Goal: Communication & Community: Answer question/provide support

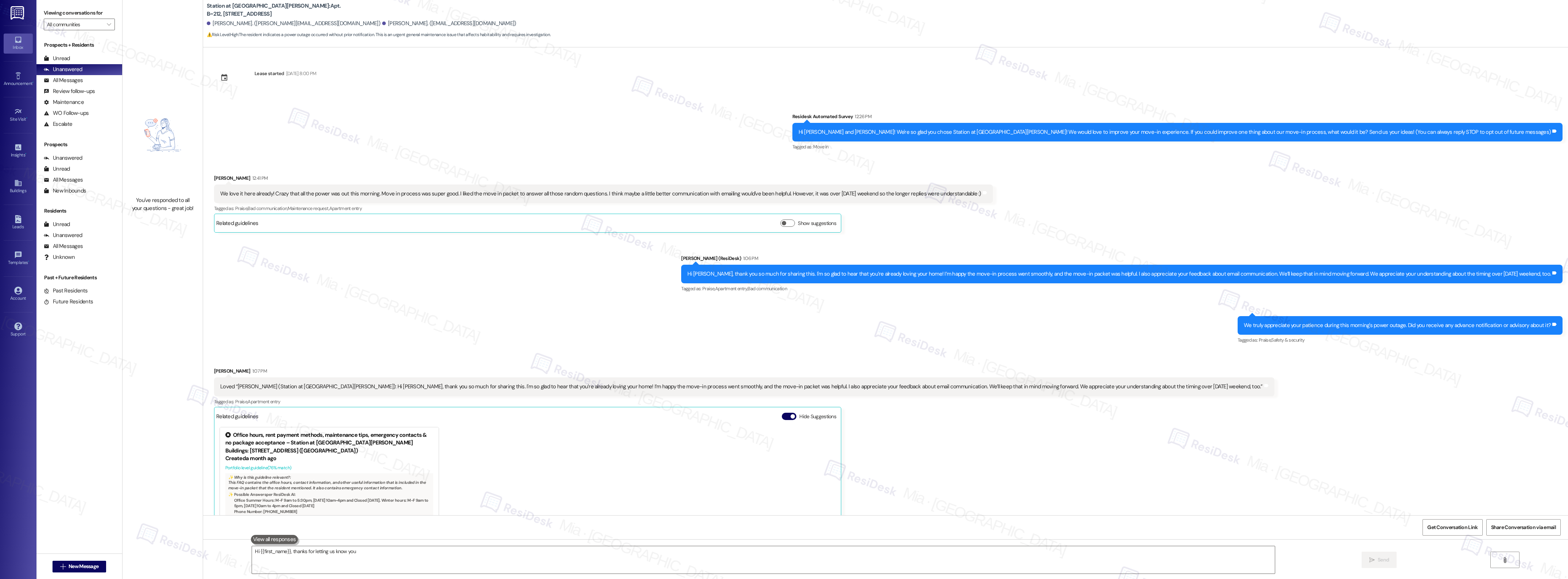
type textarea "Hi {{first_name}}, thanks for letting us know you didn't"
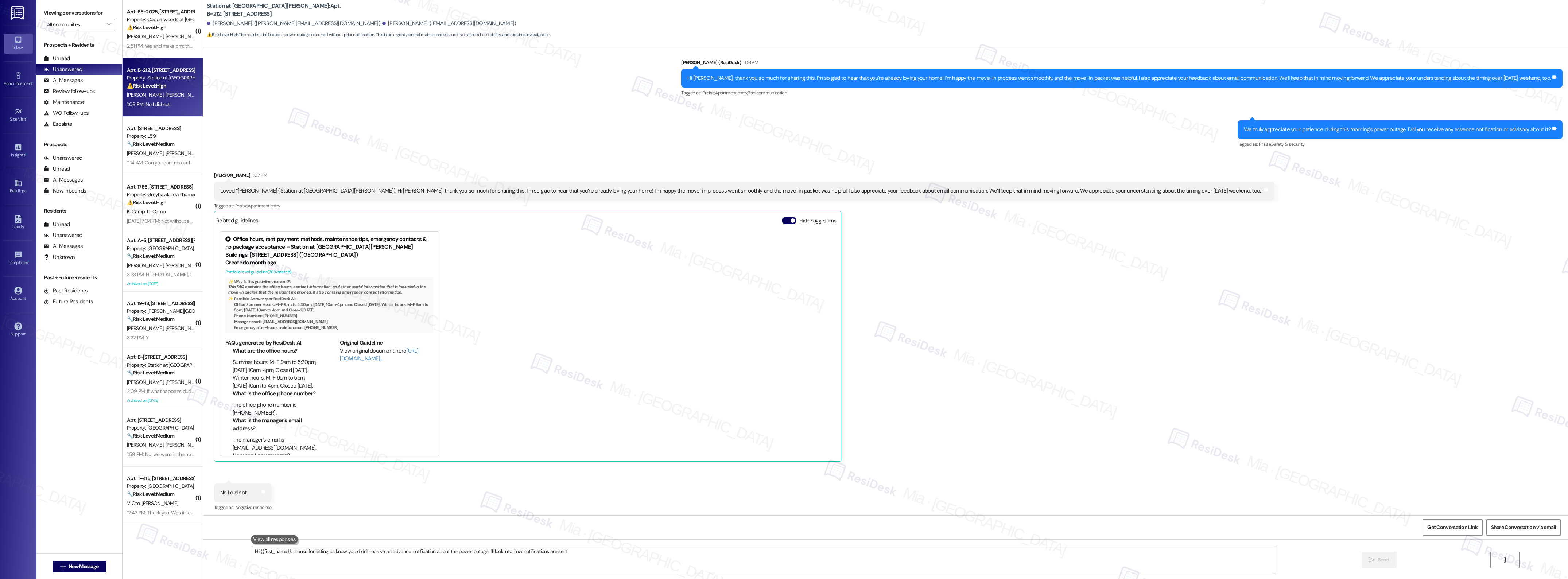
scroll to position [199, 0]
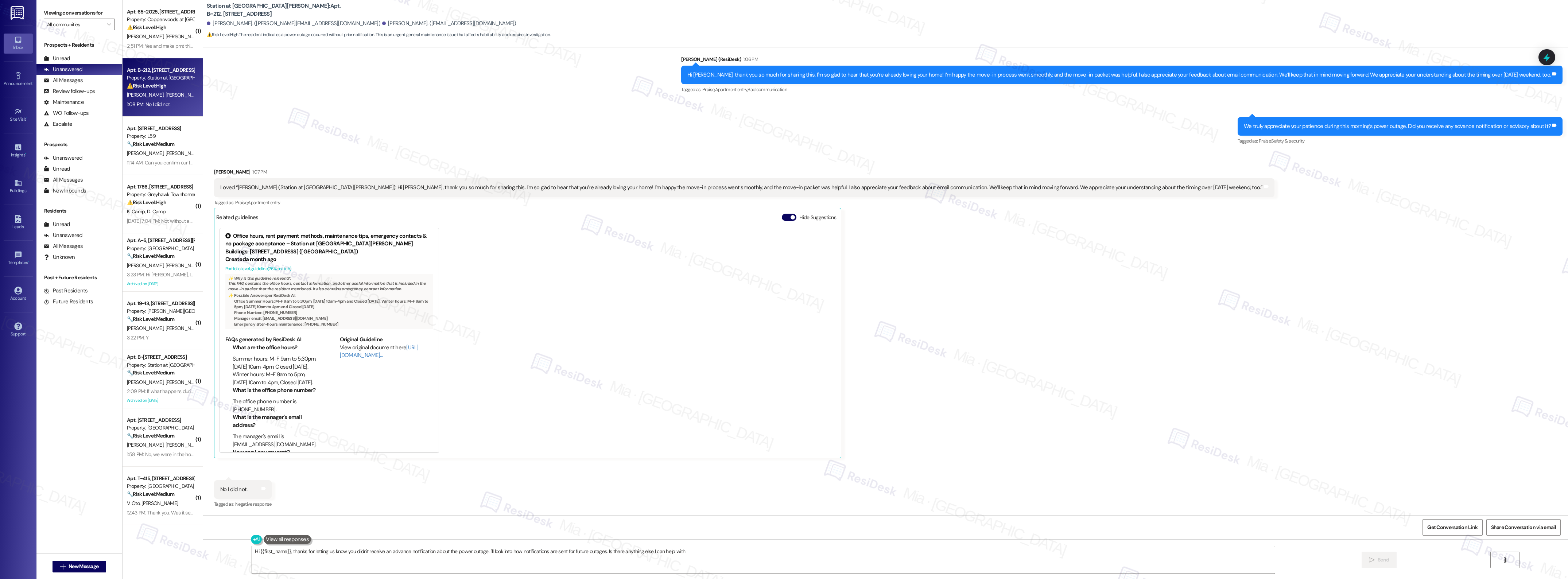
type textarea "Hi {{first_name}}, thanks for letting us know you didn't receive an advance not…"
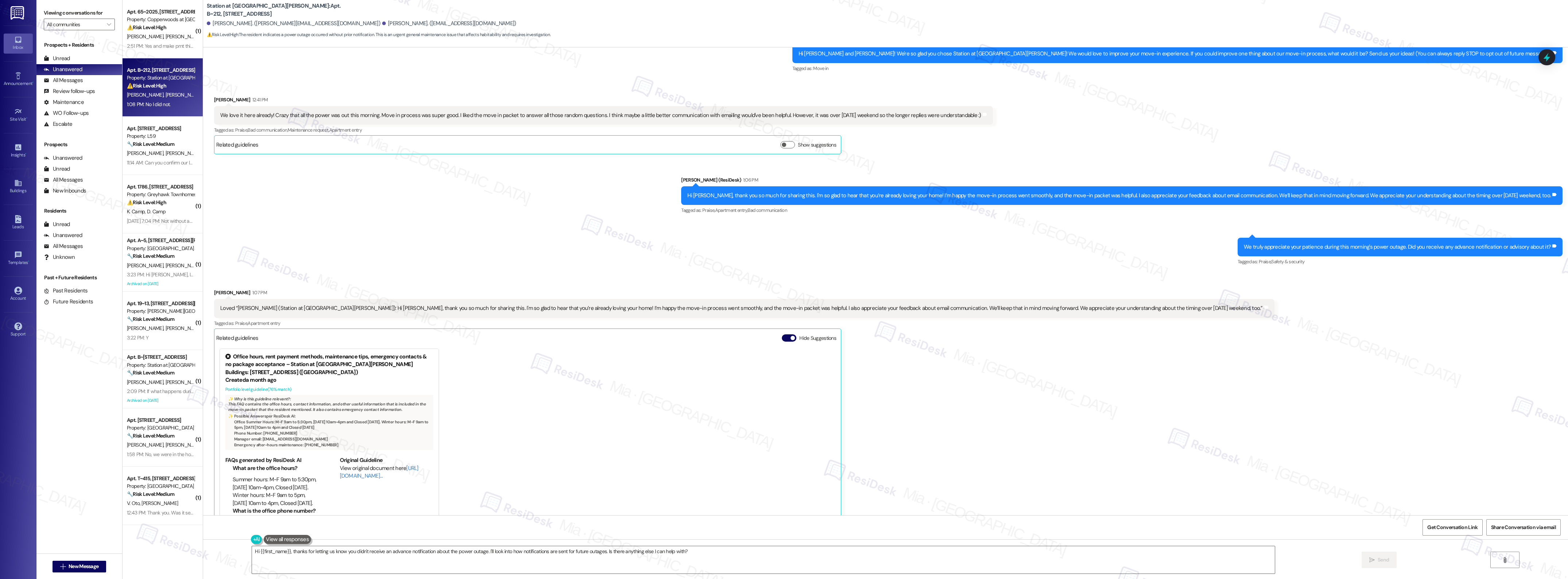
scroll to position [63, 0]
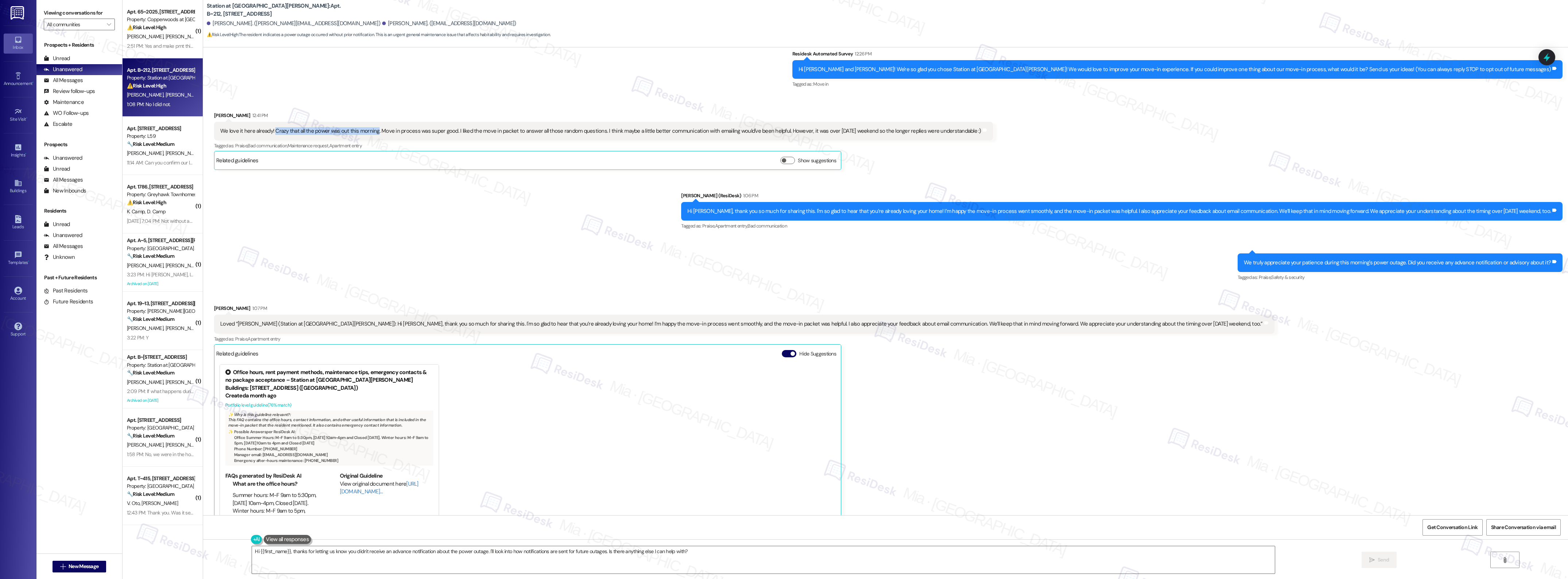
drag, startPoint x: 271, startPoint y: 130, endPoint x: 373, endPoint y: 128, distance: 102.0
click at [373, 128] on div "We love it here already! Crazy that all the power was out this morning. Move in…" at bounding box center [601, 131] width 761 height 8
copy div "Crazy that all the power was out this morning"
click at [961, 557] on textarea "Hi {{first_name}}, thanks for letting us know you didn't receive an advance not…" at bounding box center [763, 560] width 1023 height 27
click at [1550, 58] on icon at bounding box center [1547, 57] width 12 height 12
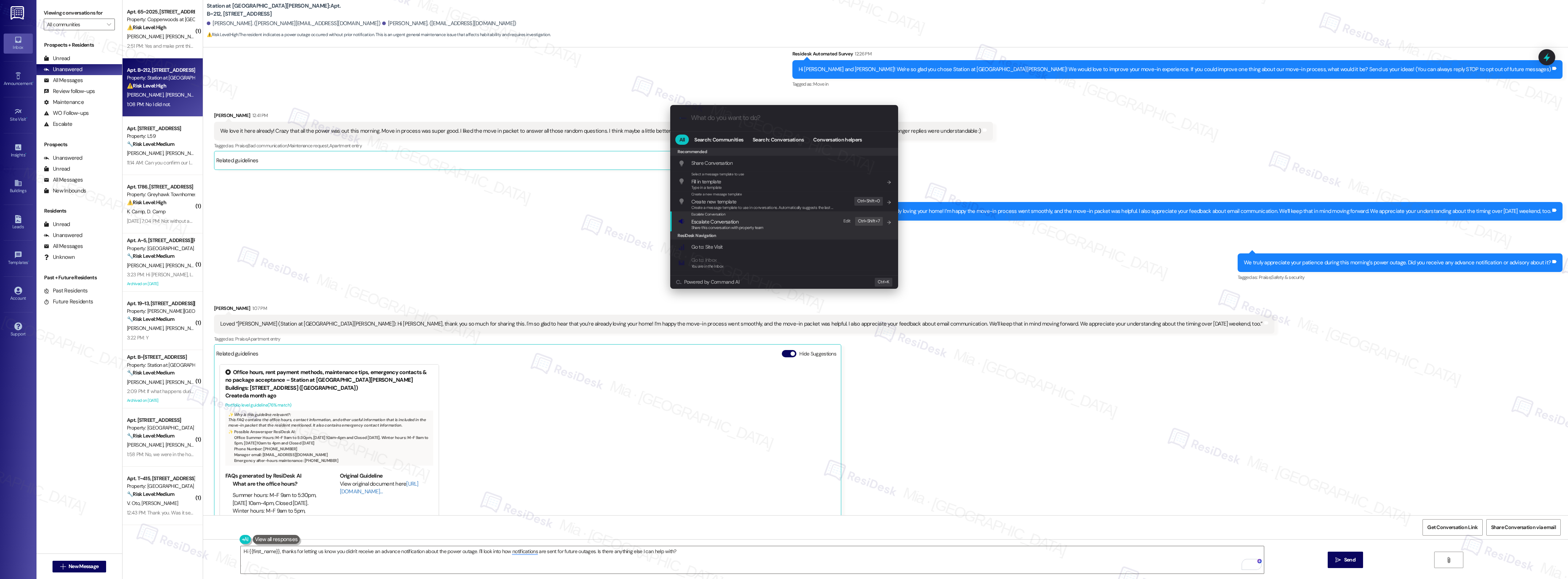
click at [780, 220] on div "Escalate Conversation Escalate Conversation Share this conversation with proper…" at bounding box center [785, 221] width 213 height 19
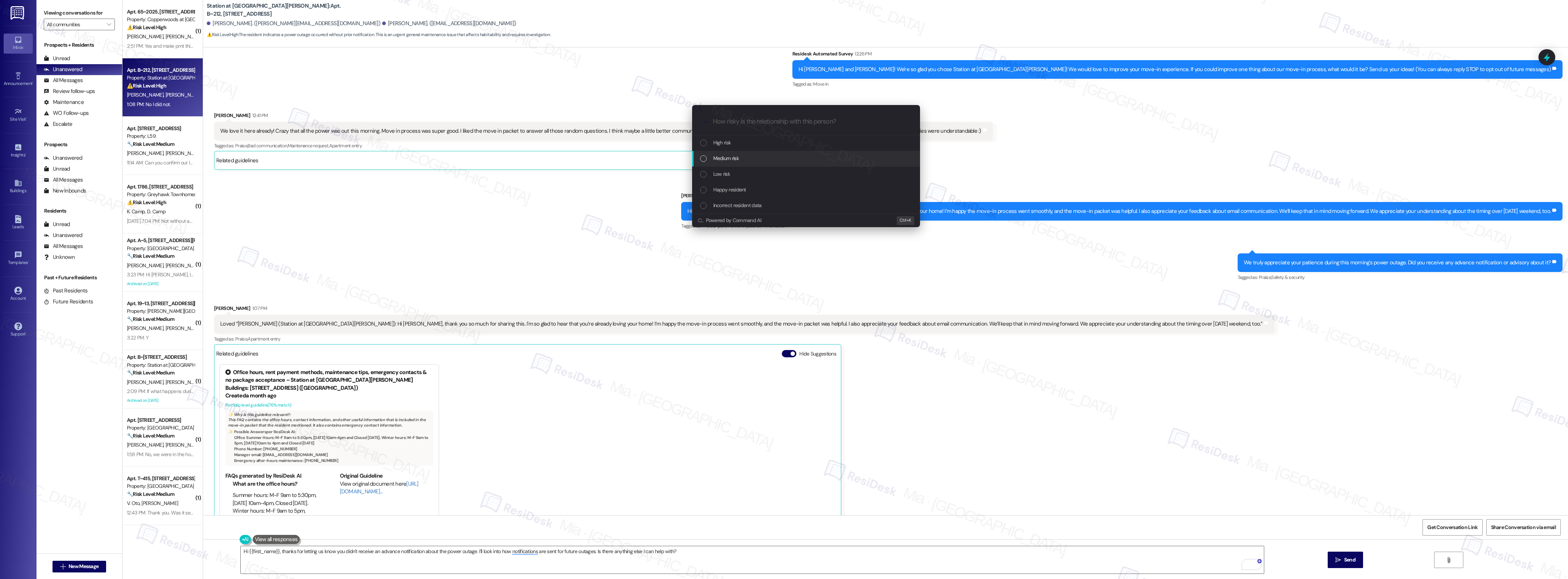
click at [724, 161] on span "Medium risk" at bounding box center [726, 158] width 26 height 8
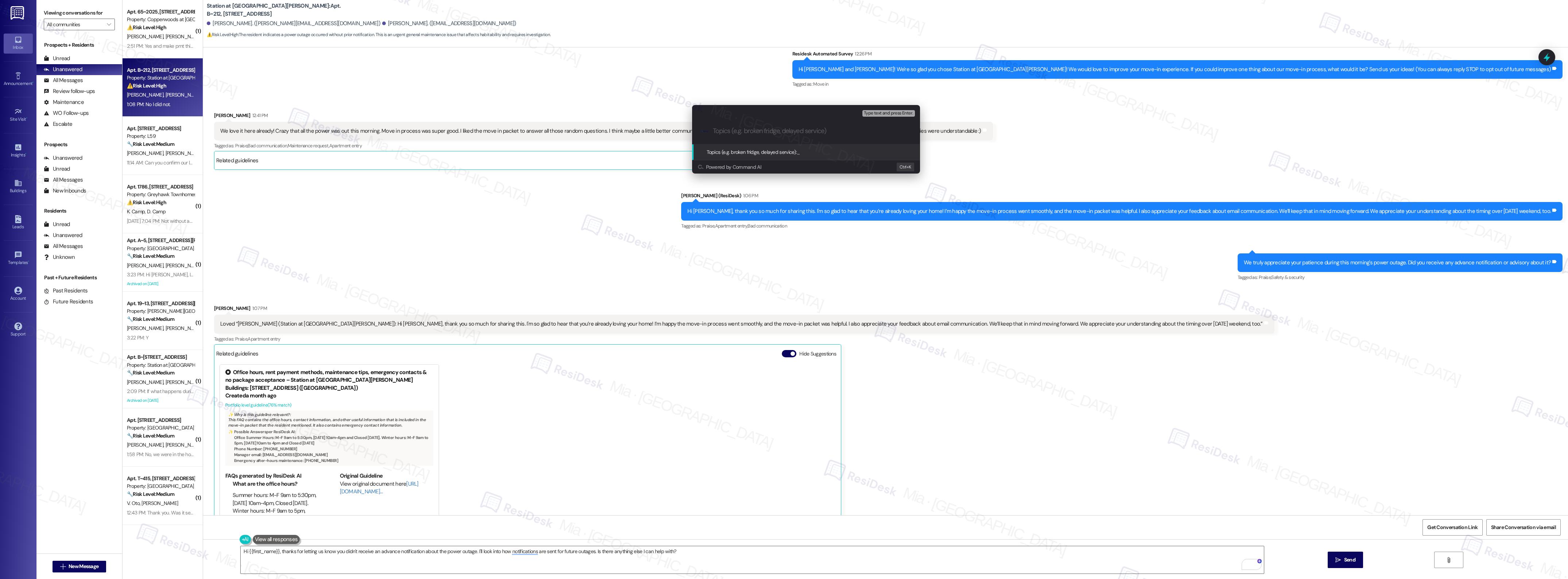
click at [743, 128] on input "Topics (e.g. broken fridge, delayed service)" at bounding box center [811, 131] width 198 height 8
paste input "Crazy that all the power was out this morning"
drag, startPoint x: 761, startPoint y: 130, endPoint x: 709, endPoint y: 130, distance: 52.0
click at [709, 130] on div ".cls-1{fill:#0a055f;}.cls-2{fill:#0cc4c4;} resideskLogoBlueOrange Crazy that al…" at bounding box center [806, 131] width 228 height 26
drag, startPoint x: 751, startPoint y: 132, endPoint x: 735, endPoint y: 132, distance: 16.0
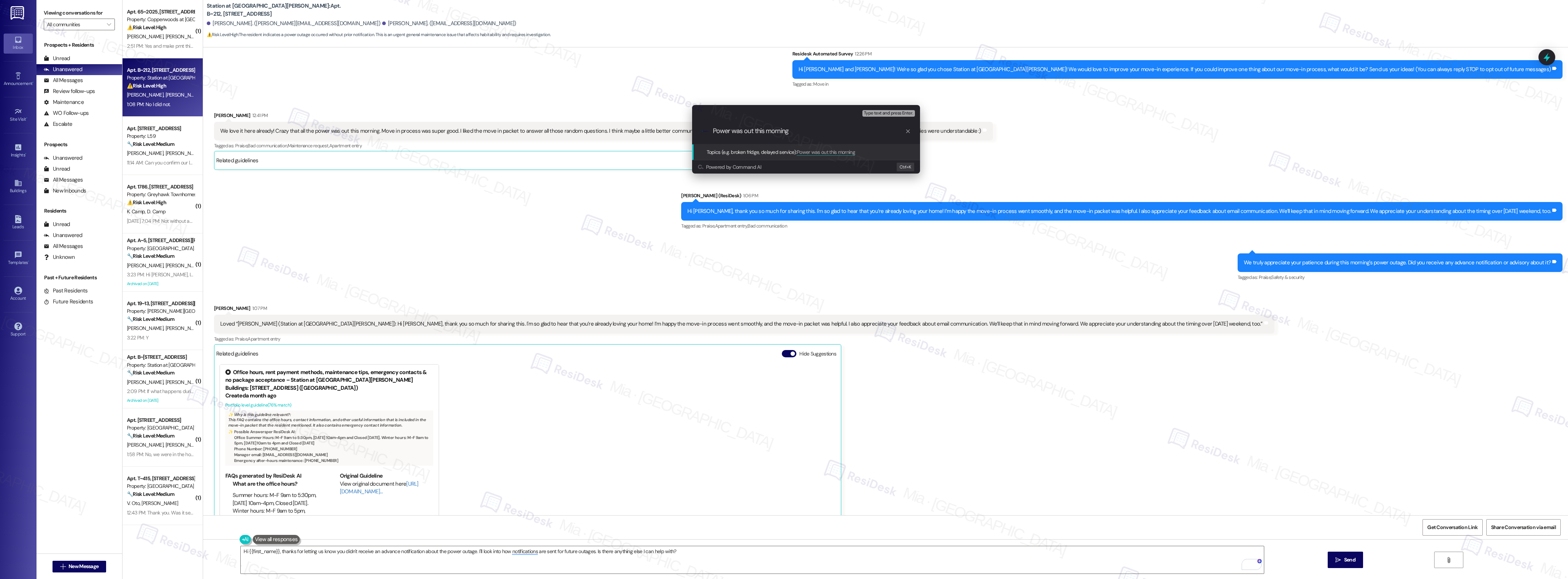
click at [735, 132] on input "Power was out this morning" at bounding box center [809, 131] width 192 height 8
drag, startPoint x: 753, startPoint y: 130, endPoint x: 732, endPoint y: 130, distance: 21.0
click at [732, 130] on input "Power was out this morning" at bounding box center [809, 131] width 192 height 8
click at [793, 132] on input "Power outage this morning" at bounding box center [809, 131] width 192 height 8
type input "Power outage this morning"
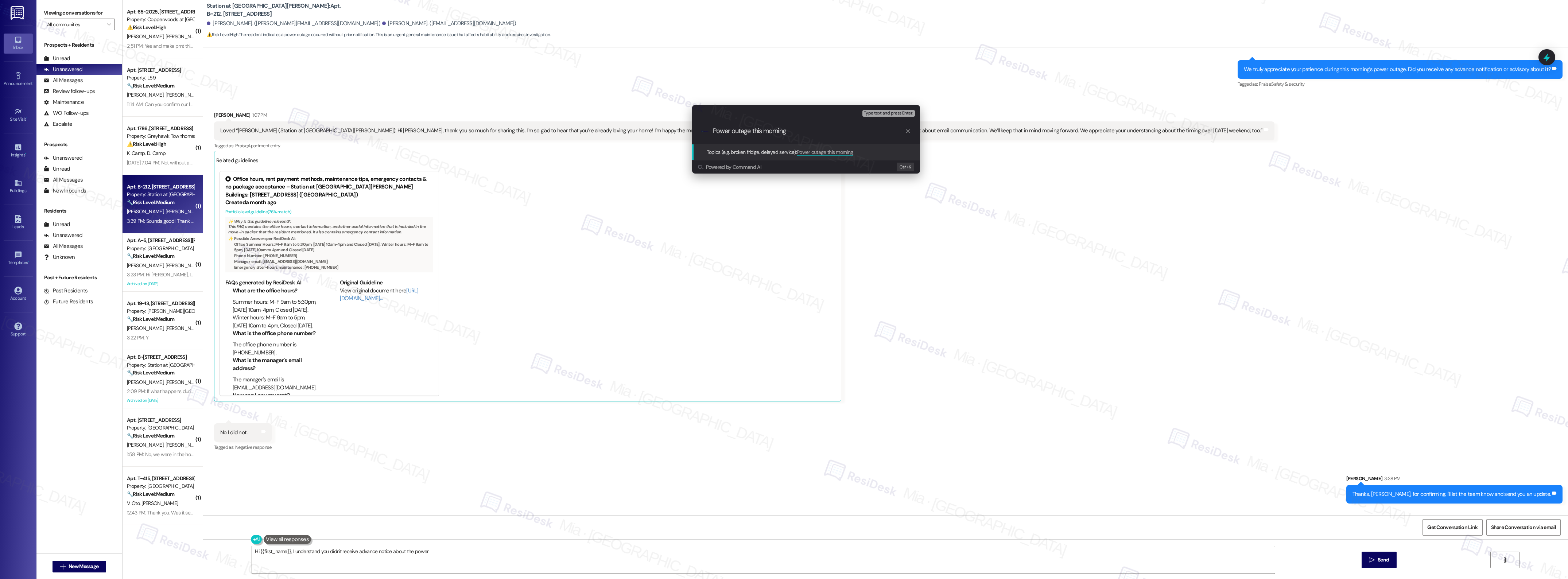
scroll to position [301, 0]
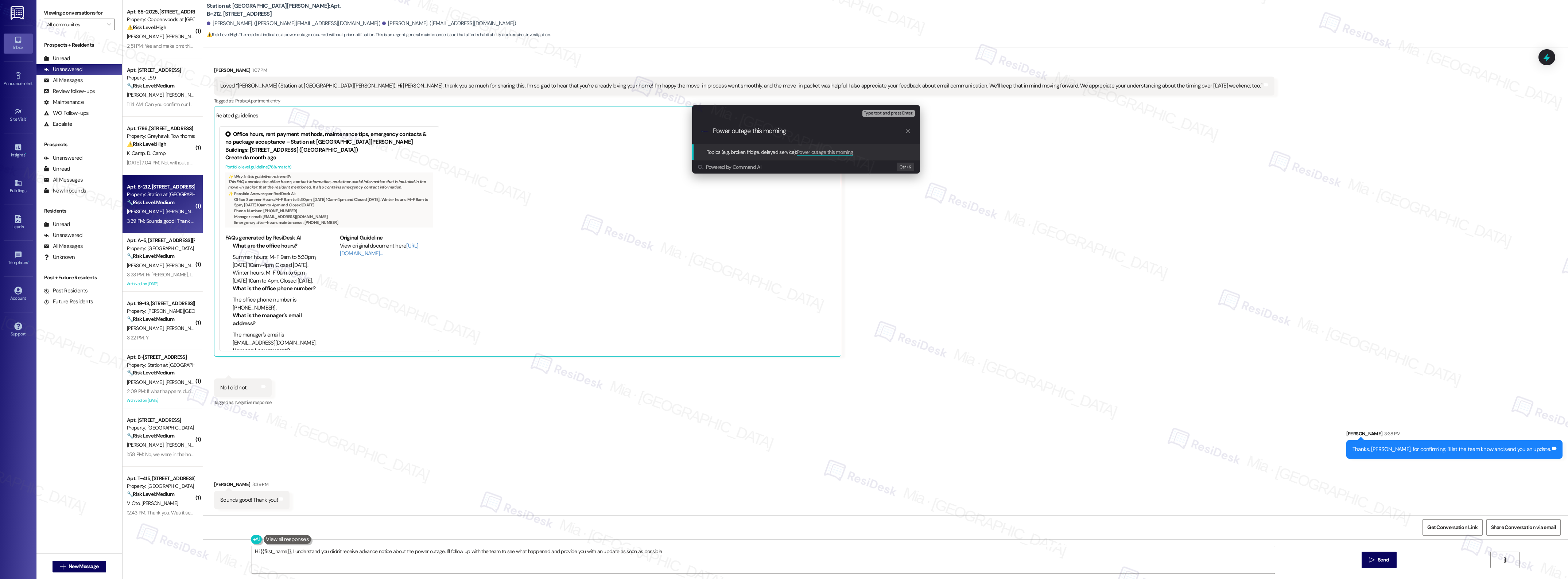
type textarea "Hi {{first_name}}, I understand you didn't receive advance notice about the pow…"
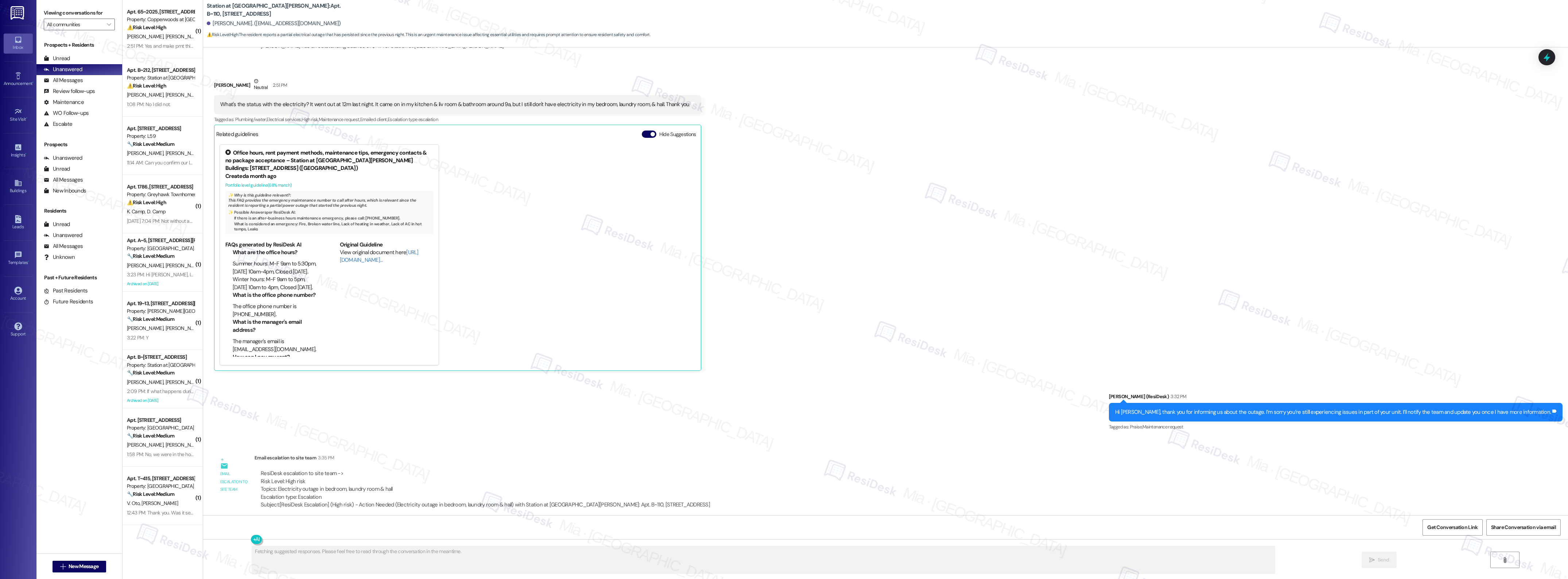
scroll to position [1247, 0]
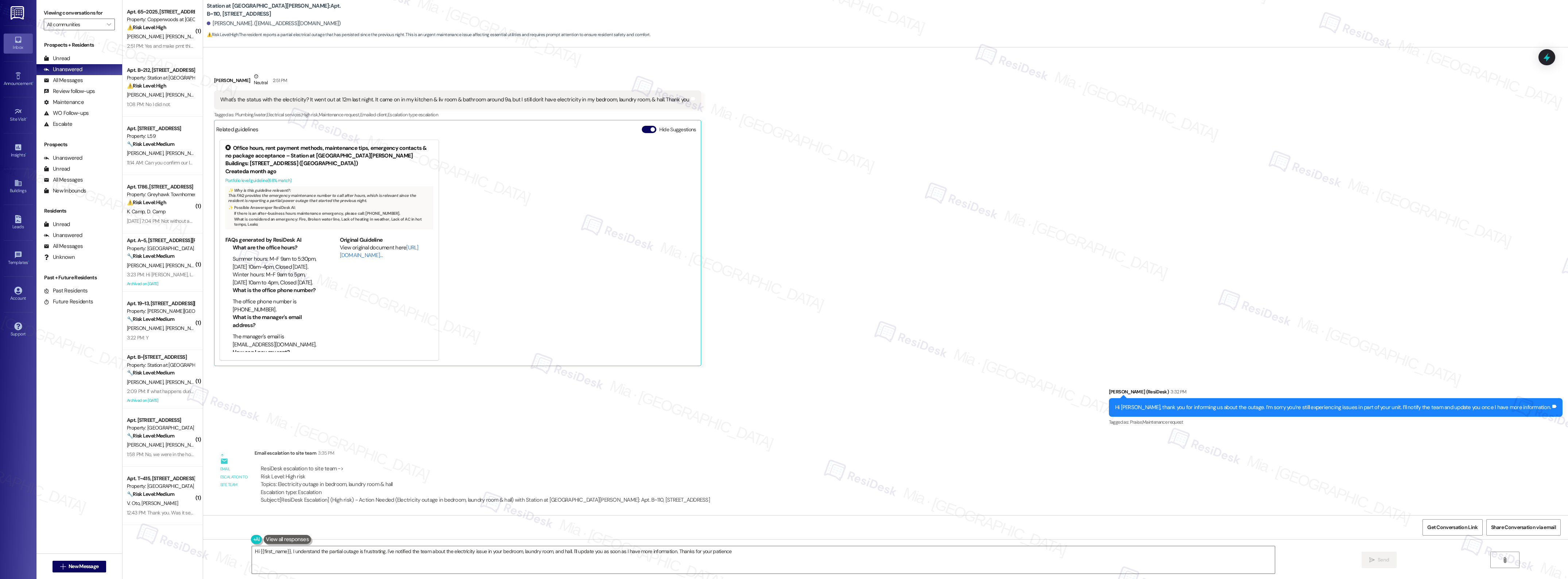
type textarea "Hi {{first_name}}, I understand the partial outage is frustrating. I've notifie…"
